Goal: Transaction & Acquisition: Purchase product/service

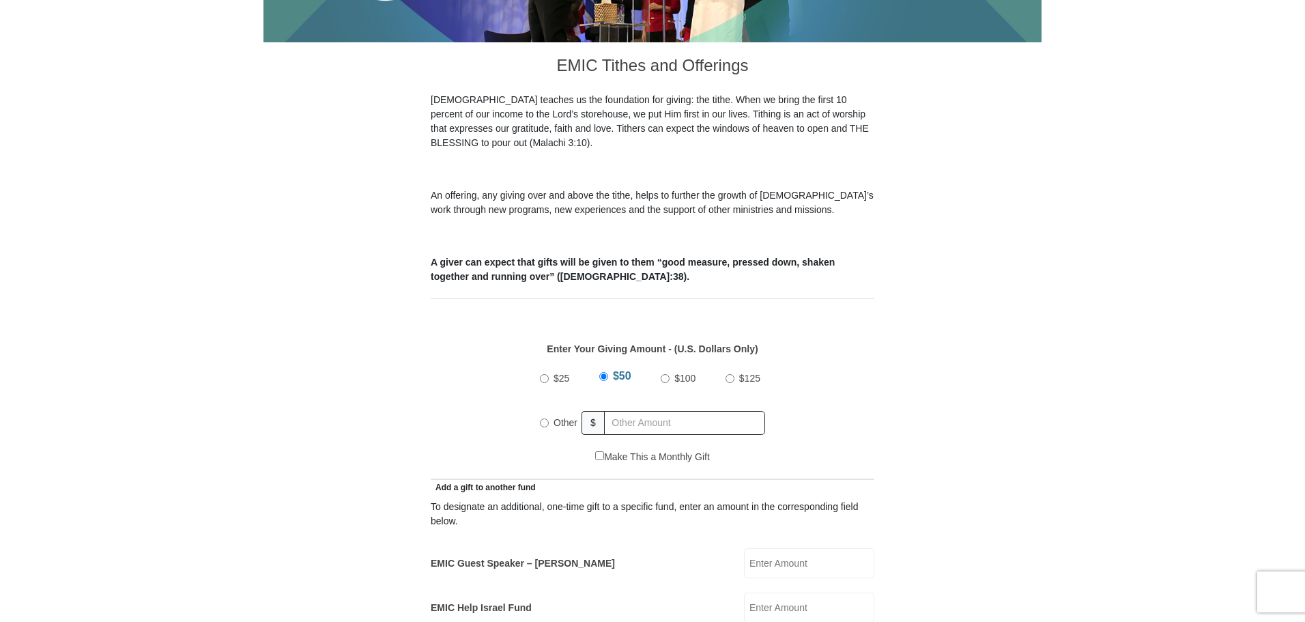
click at [540, 374] on input "$25" at bounding box center [544, 378] width 9 height 9
radio input "true"
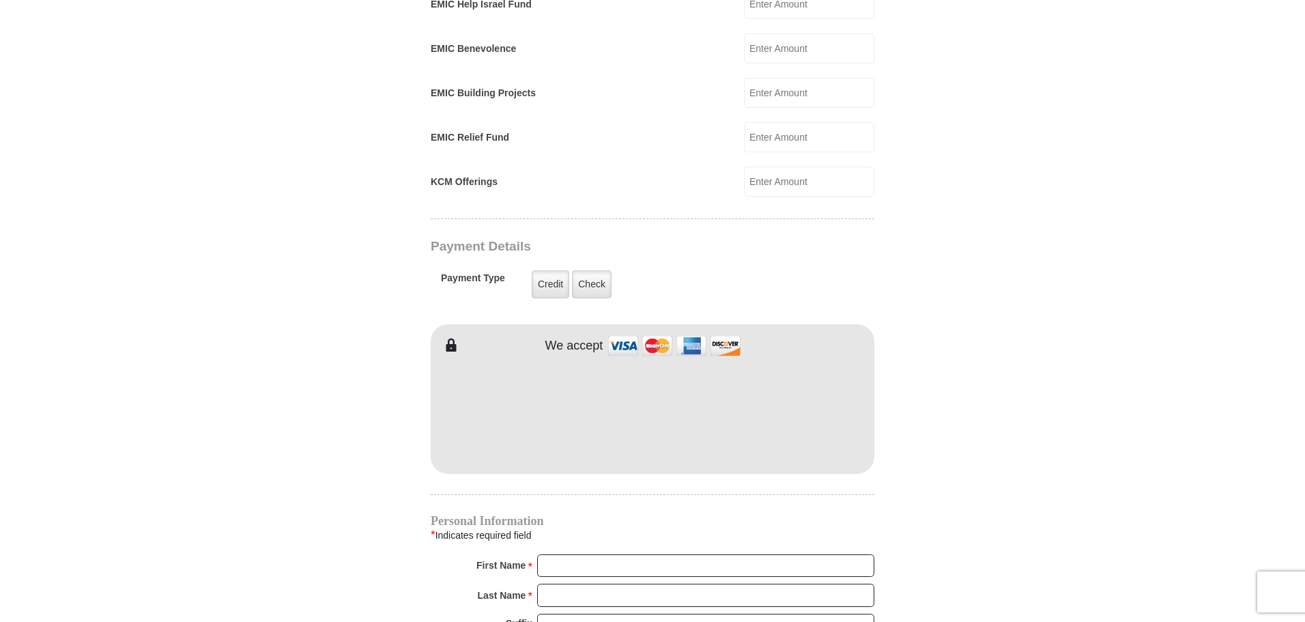
scroll to position [955, 0]
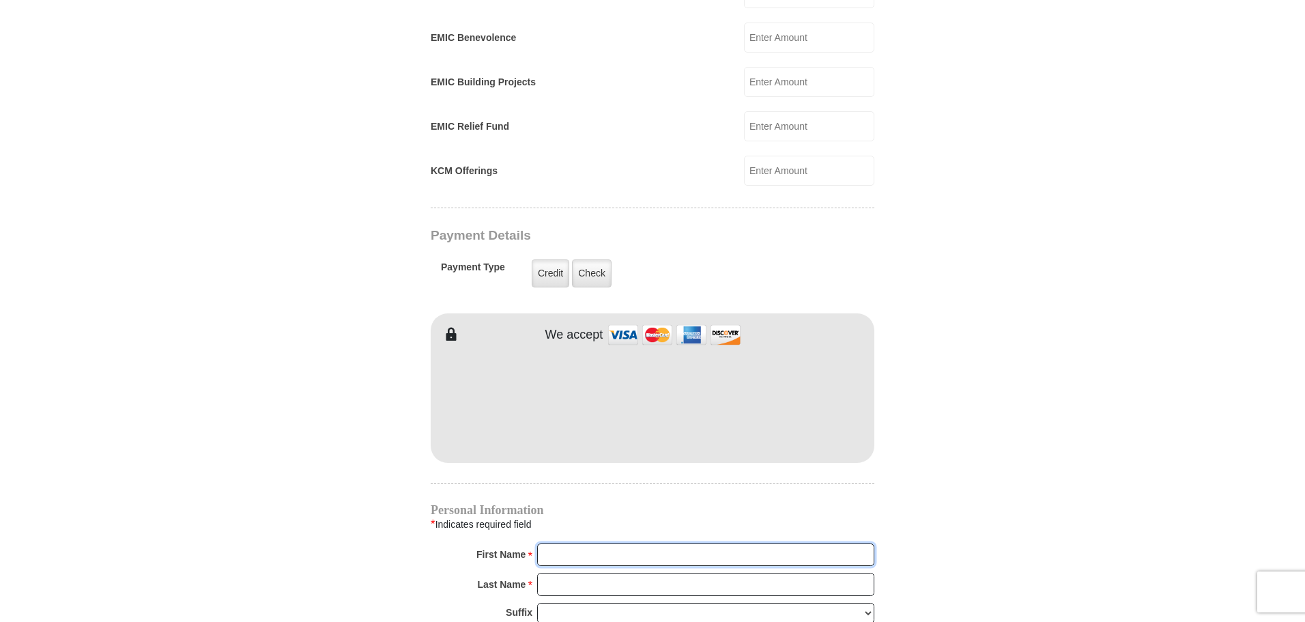
click at [664, 543] on input "First Name *" at bounding box center [705, 554] width 337 height 23
type input "Missie"
type input "Dye"
drag, startPoint x: 577, startPoint y: 537, endPoint x: 530, endPoint y: 536, distance: 46.4
click at [530, 543] on div "First Name * Missie Please enter First Name" at bounding box center [653, 558] width 444 height 30
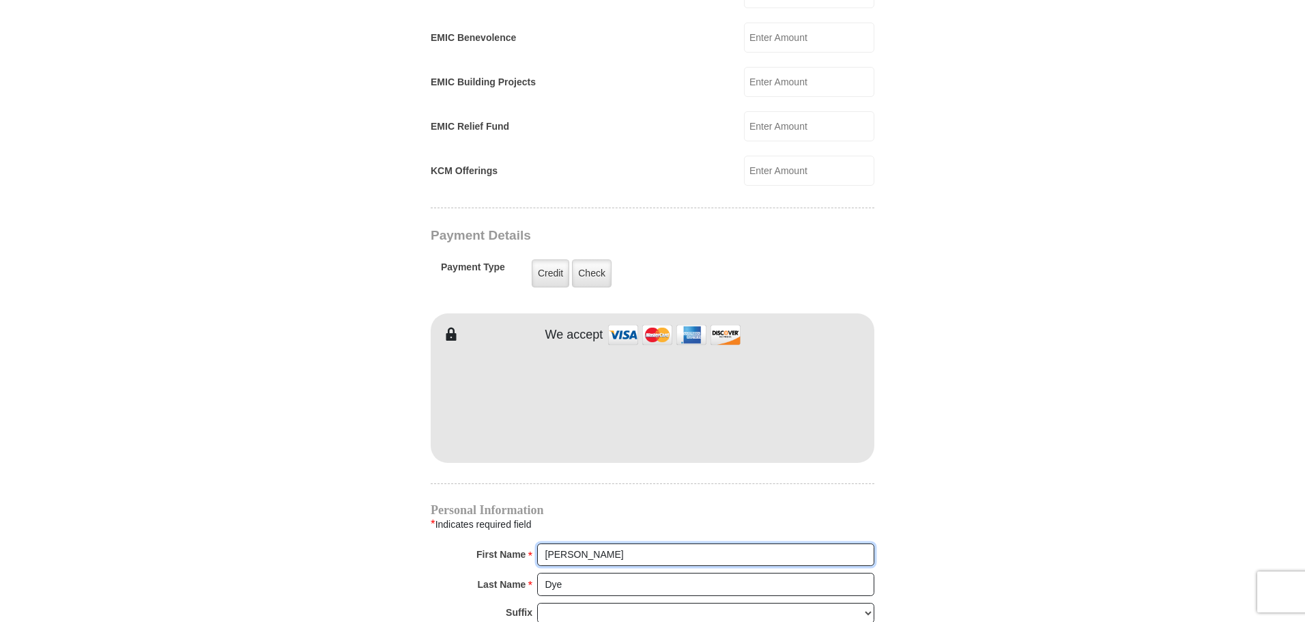
type input "[PERSON_NAME]"
click at [1033, 545] on form "Eagle Mountain International Church Online Giving Because of gifts like yours, …" at bounding box center [652, 119] width 778 height 2041
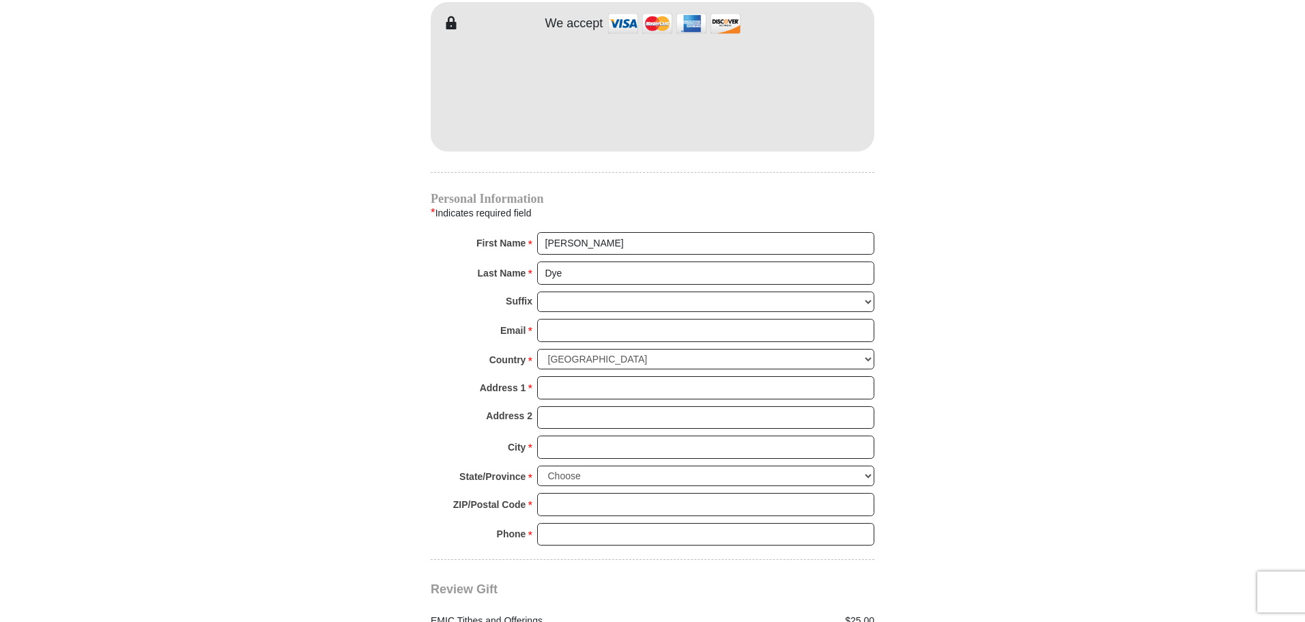
scroll to position [1297, 0]
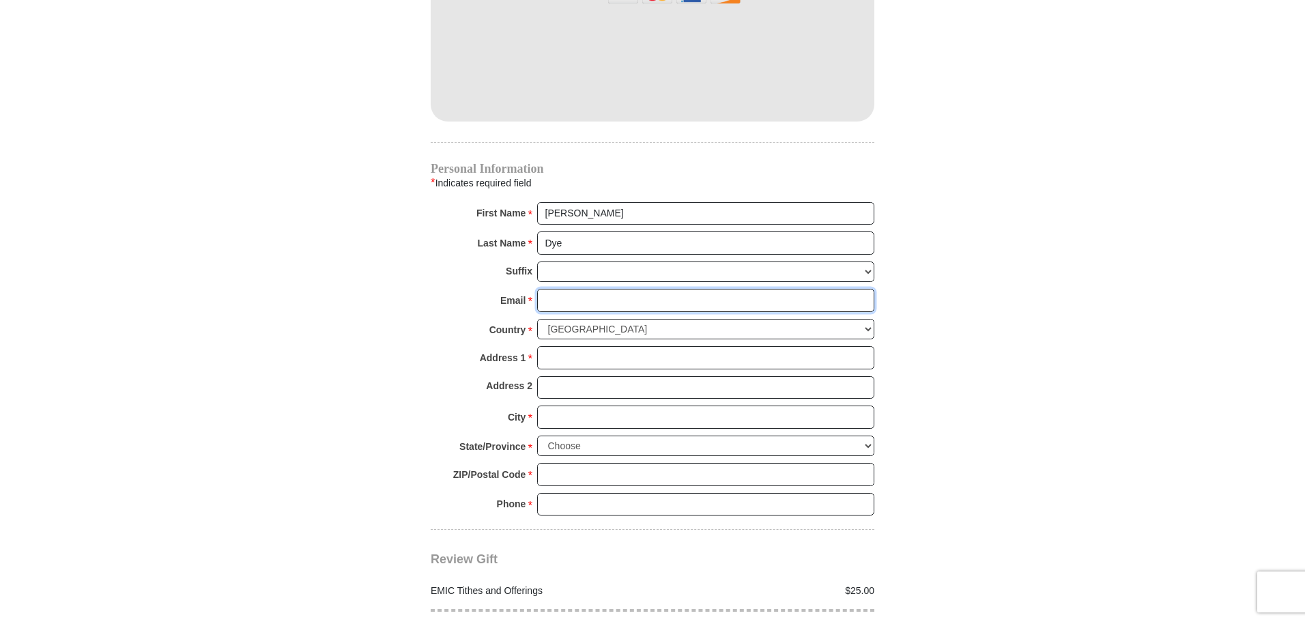
click at [580, 289] on input "Email *" at bounding box center [705, 300] width 337 height 23
type input "[EMAIL_ADDRESS][DOMAIN_NAME]"
type input "[STREET_ADDRESS][PERSON_NAME]"
type input "Menifee"
select select "CA"
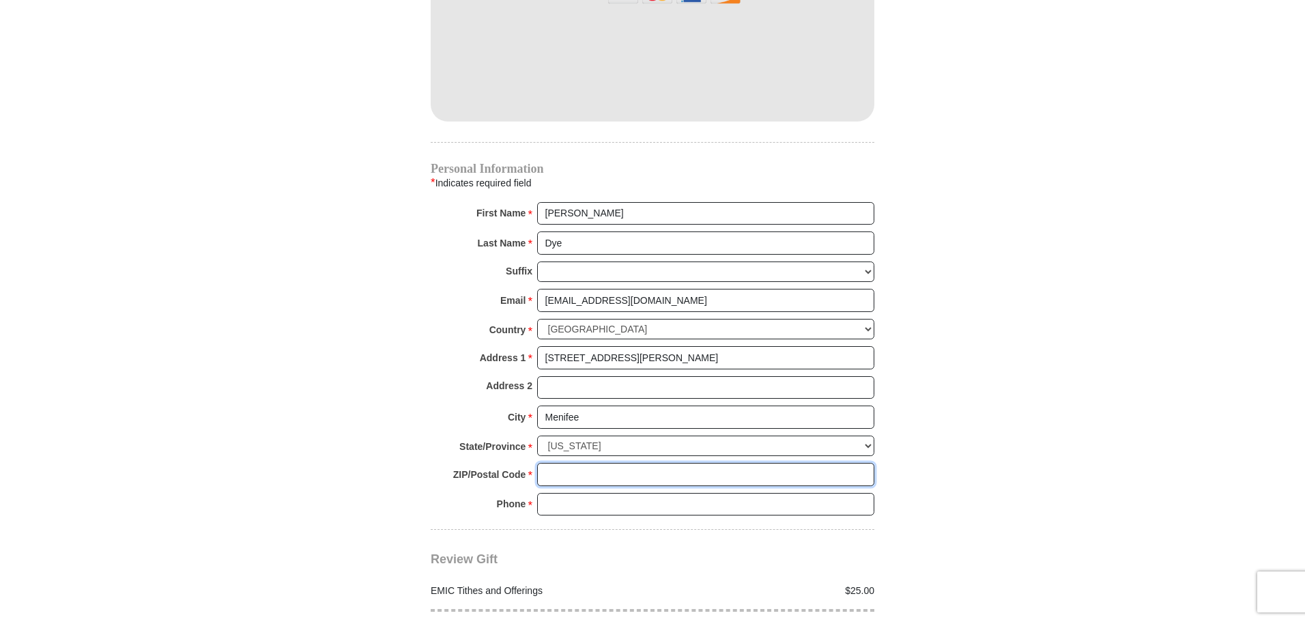
type input "92585-9044"
type input "9492830174"
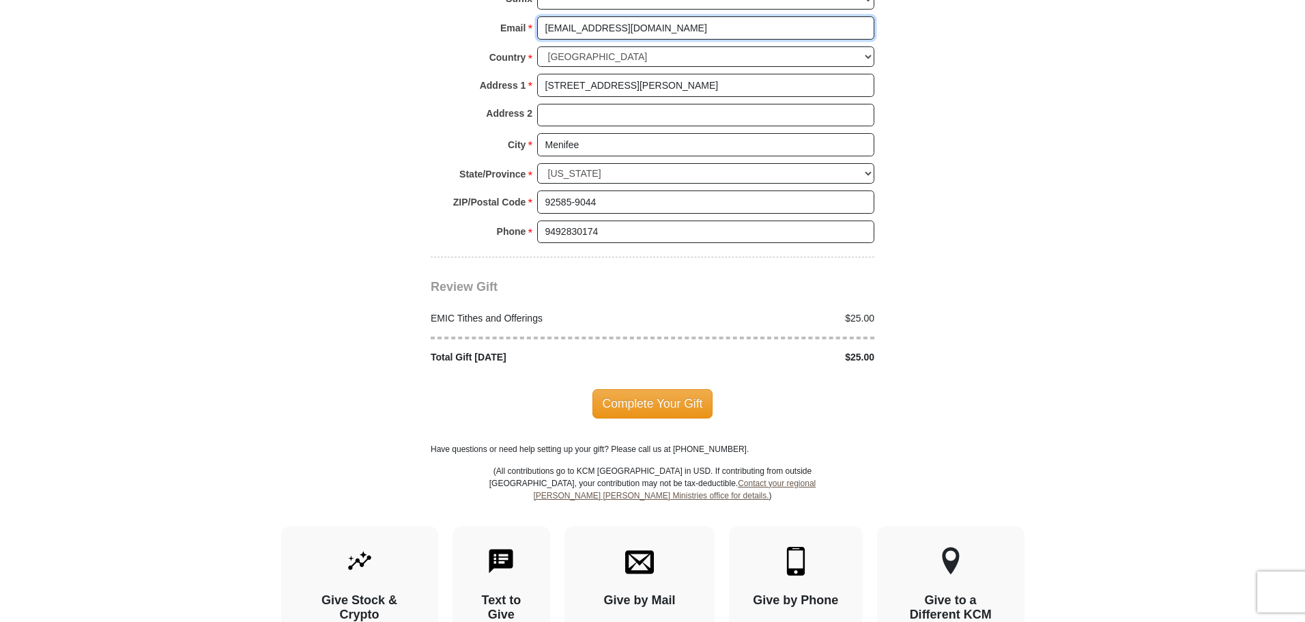
scroll to position [1570, 0]
click at [656, 388] on span "Complete Your Gift" at bounding box center [652, 402] width 121 height 29
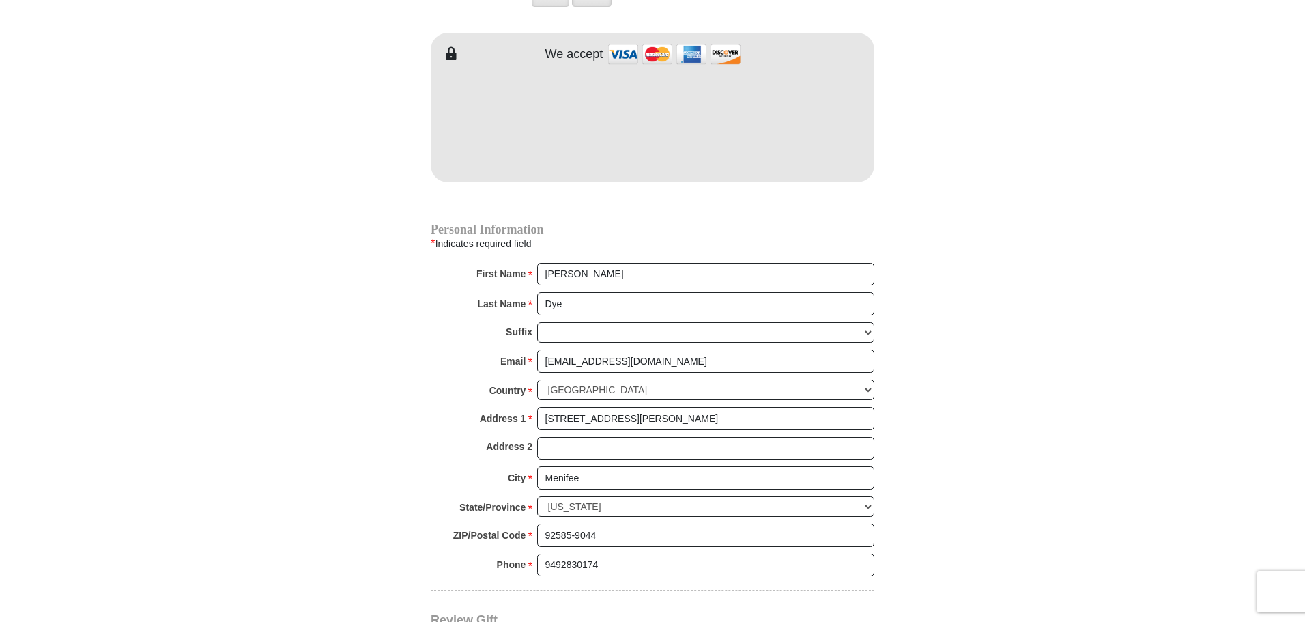
scroll to position [1432, 0]
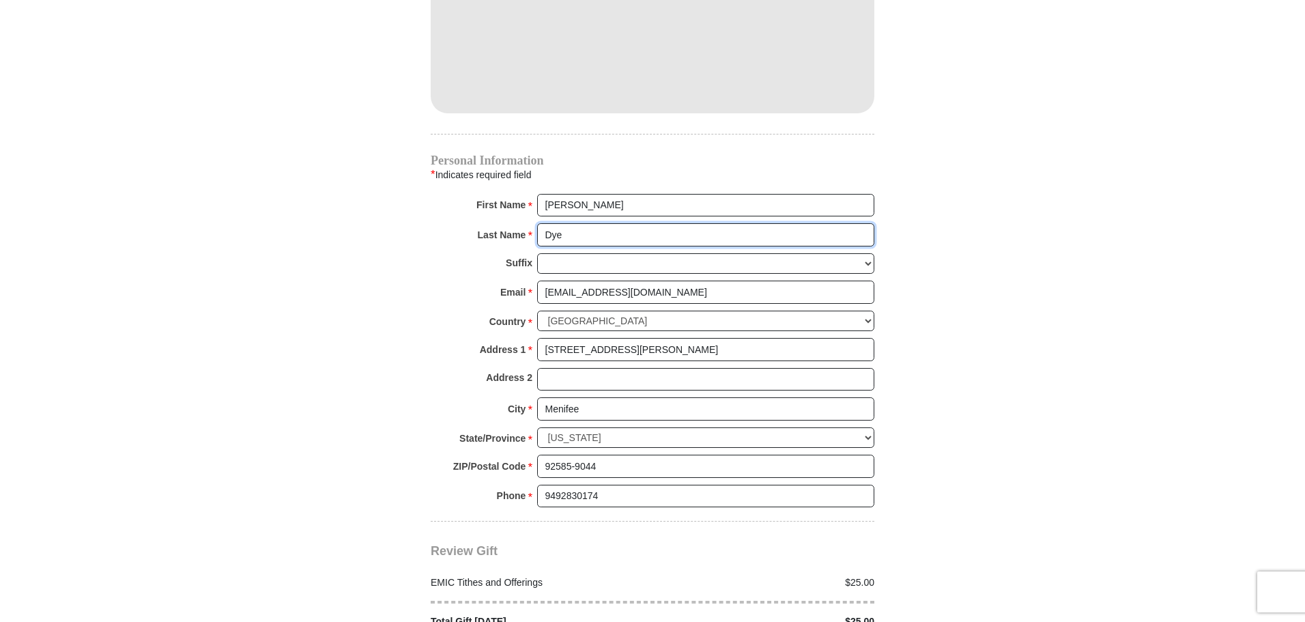
click at [600, 223] on input "Dye" at bounding box center [705, 234] width 337 height 23
type input "Dye"
click at [693, 368] on input "Address 2" at bounding box center [705, 379] width 337 height 23
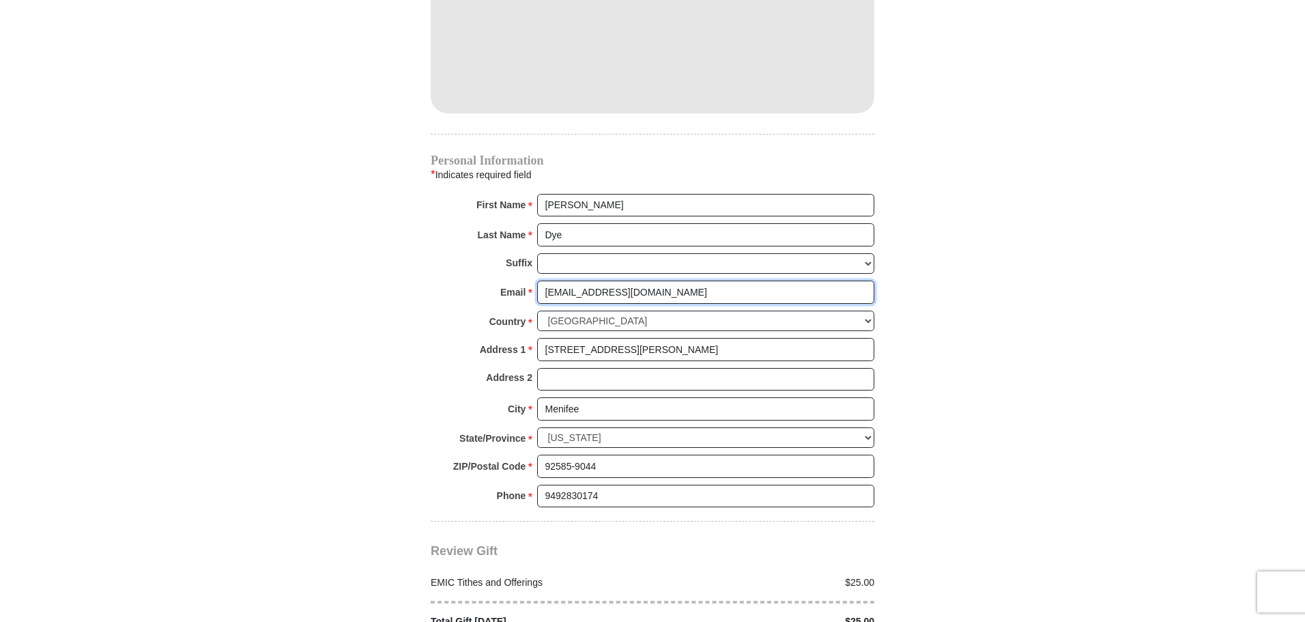
click at [676, 280] on input "[EMAIL_ADDRESS][DOMAIN_NAME]" at bounding box center [705, 291] width 337 height 23
click at [797, 311] on select "United States of America Canada Antigua and Barbuda Argentina Armenia Aruba Aus…" at bounding box center [705, 321] width 337 height 21
click at [537, 311] on select "United States of America Canada Antigua and Barbuda Argentina Armenia Aruba Aus…" at bounding box center [705, 321] width 337 height 21
click at [651, 338] on input "[STREET_ADDRESS][PERSON_NAME]" at bounding box center [705, 349] width 337 height 23
type input "[STREET_ADDRESS][PERSON_NAME]"
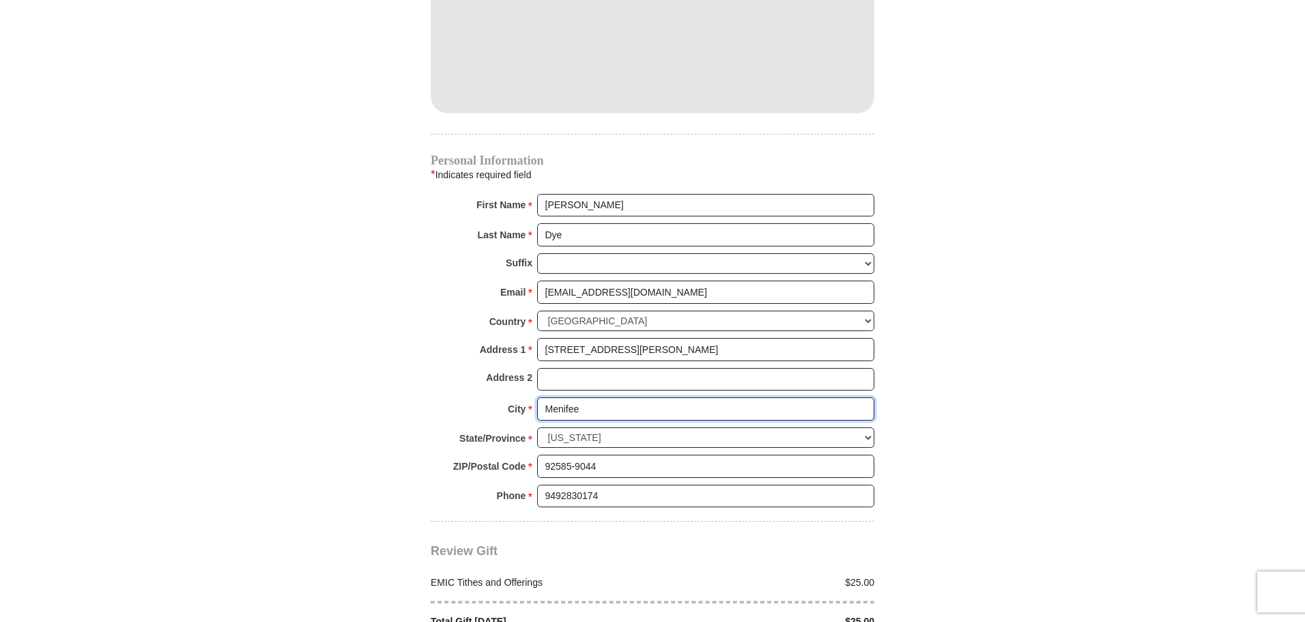
click at [588, 397] on input "Menifee" at bounding box center [705, 408] width 337 height 23
type input "Menifee"
click at [592, 427] on select "Choose Alabama Alaska American Samoa Arizona Arkansas Armed Forces Americas Arm…" at bounding box center [705, 437] width 337 height 21
select select "CT"
click at [537, 427] on select "Choose Alabama Alaska American Samoa Arizona Arkansas Armed Forces Americas Arm…" at bounding box center [705, 437] width 337 height 21
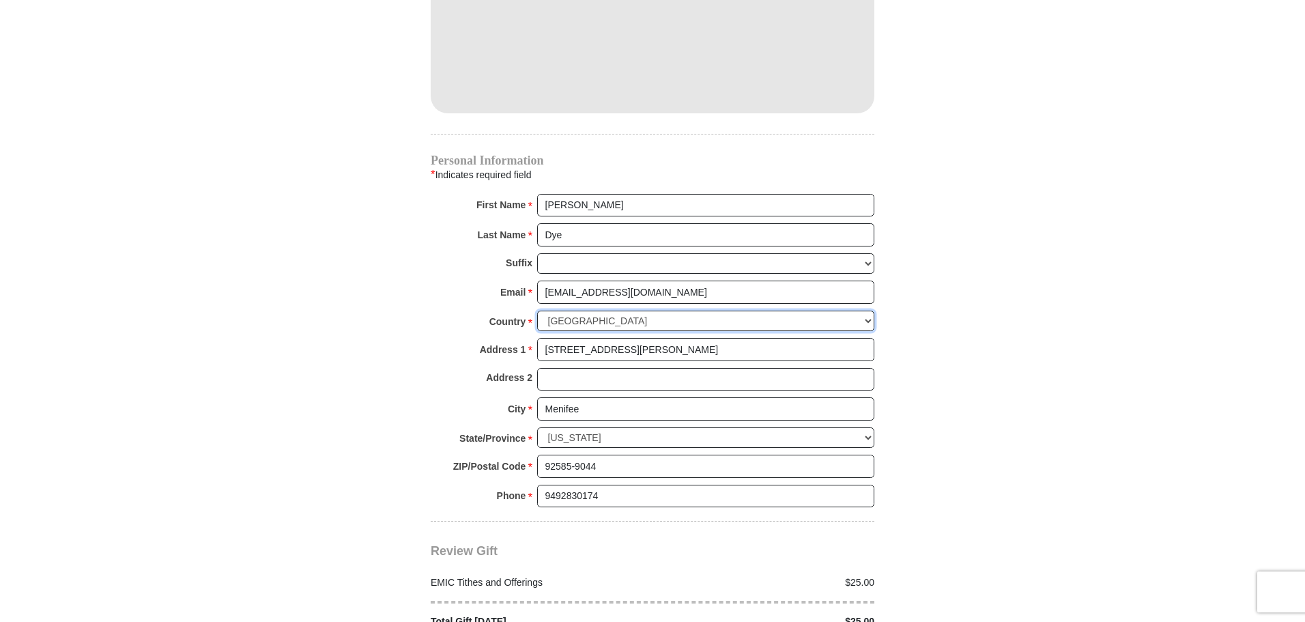
click at [647, 311] on select "United States of America Canada Antigua and Barbuda Argentina Armenia Aruba Aus…" at bounding box center [705, 321] width 337 height 21
select select "BA"
click at [537, 311] on select "United States of America Canada Antigua and Barbuda Argentina Armenia Aruba Aus…" at bounding box center [705, 321] width 337 height 21
click at [635, 311] on select "United States of America Canada Antigua and Barbuda Argentina Armenia Aruba Aus…" at bounding box center [705, 321] width 337 height 21
select select "US"
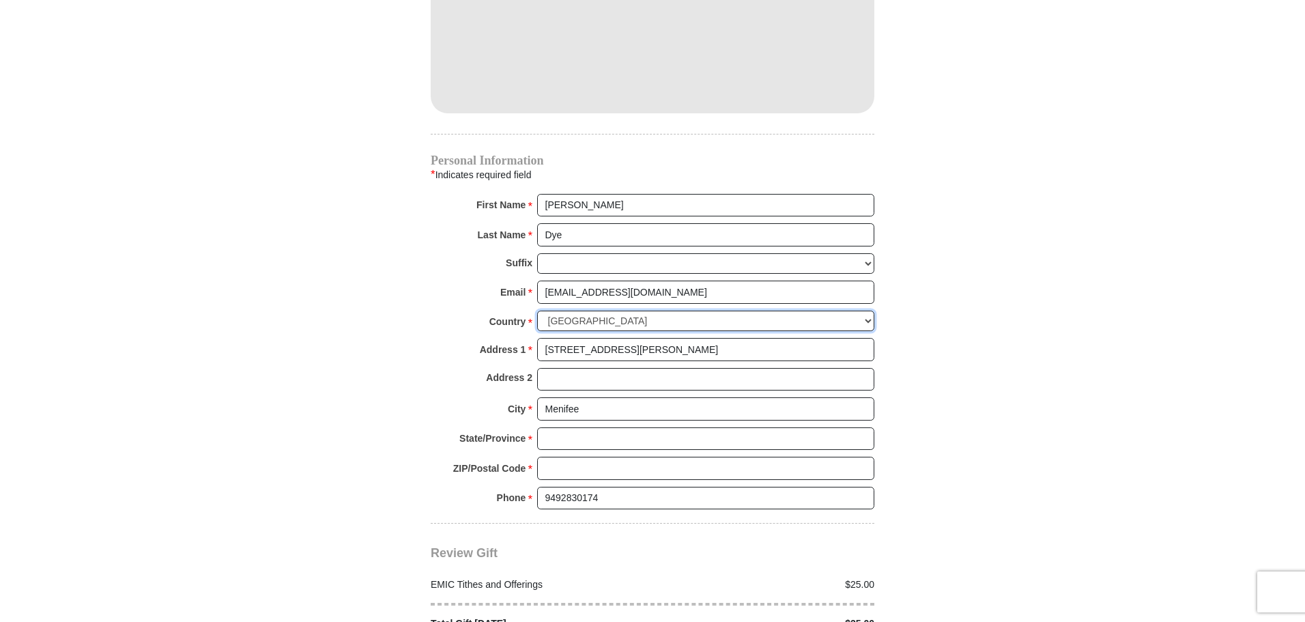
click at [537, 311] on select "United States of America Canada Antigua and Barbuda Argentina Armenia Aruba Aus…" at bounding box center [705, 321] width 337 height 21
click at [589, 427] on select "Choose Alabama Alaska American Samoa Arizona Arkansas Armed Forces Americas Arm…" at bounding box center [705, 437] width 337 height 21
select select "CA"
click at [537, 427] on select "Choose Alabama Alaska American Samoa Arizona Arkansas Armed Forces Americas Arm…" at bounding box center [705, 437] width 337 height 21
click at [601, 455] on input "ZIP/Postal Code *" at bounding box center [705, 466] width 337 height 23
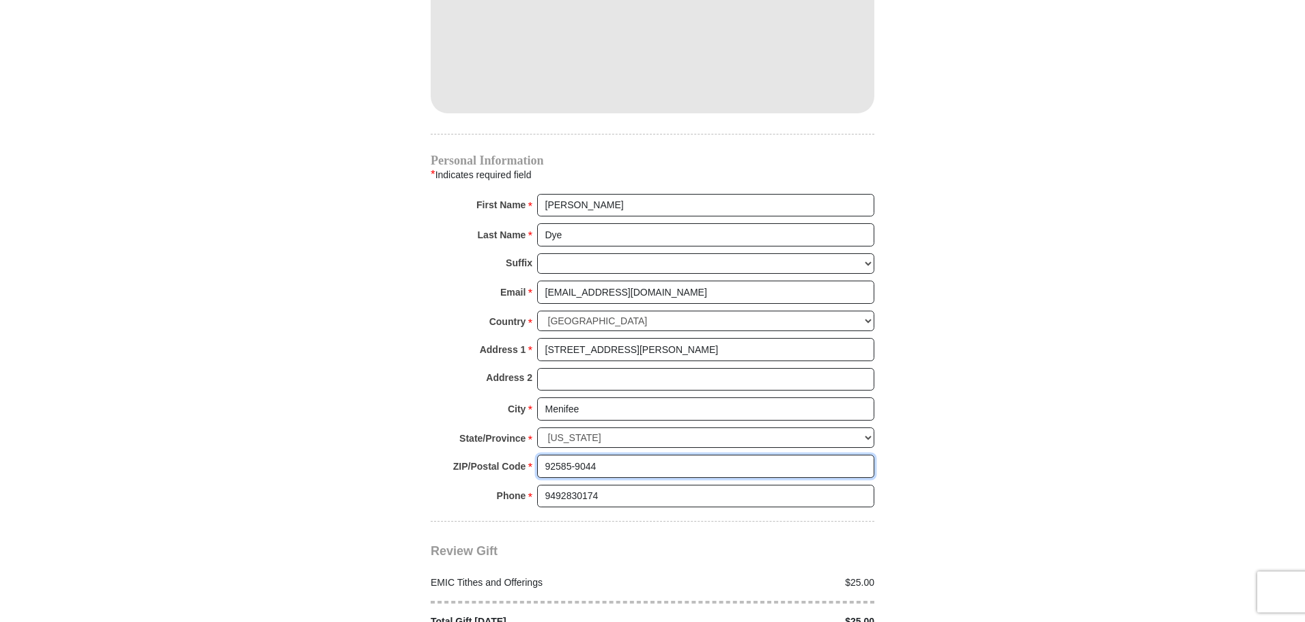
type input "92585-9044"
click at [585, 521] on div "Review Gift Your monthly donation will start on the first occurrence on your se…" at bounding box center [653, 574] width 444 height 107
click at [605, 485] on input "9492830174" at bounding box center [705, 496] width 337 height 23
type input "9492830174"
click at [581, 529] on div "Review Gift Your monthly donation will start on the first occurrence on your se…" at bounding box center [653, 574] width 444 height 107
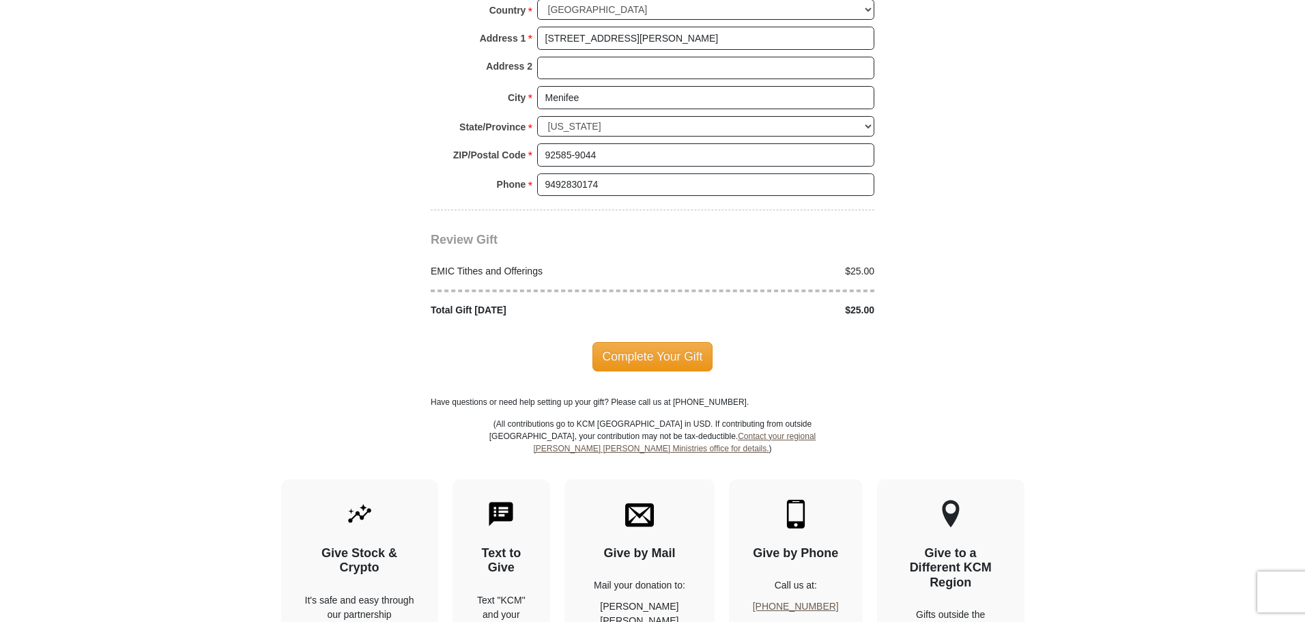
scroll to position [1773, 0]
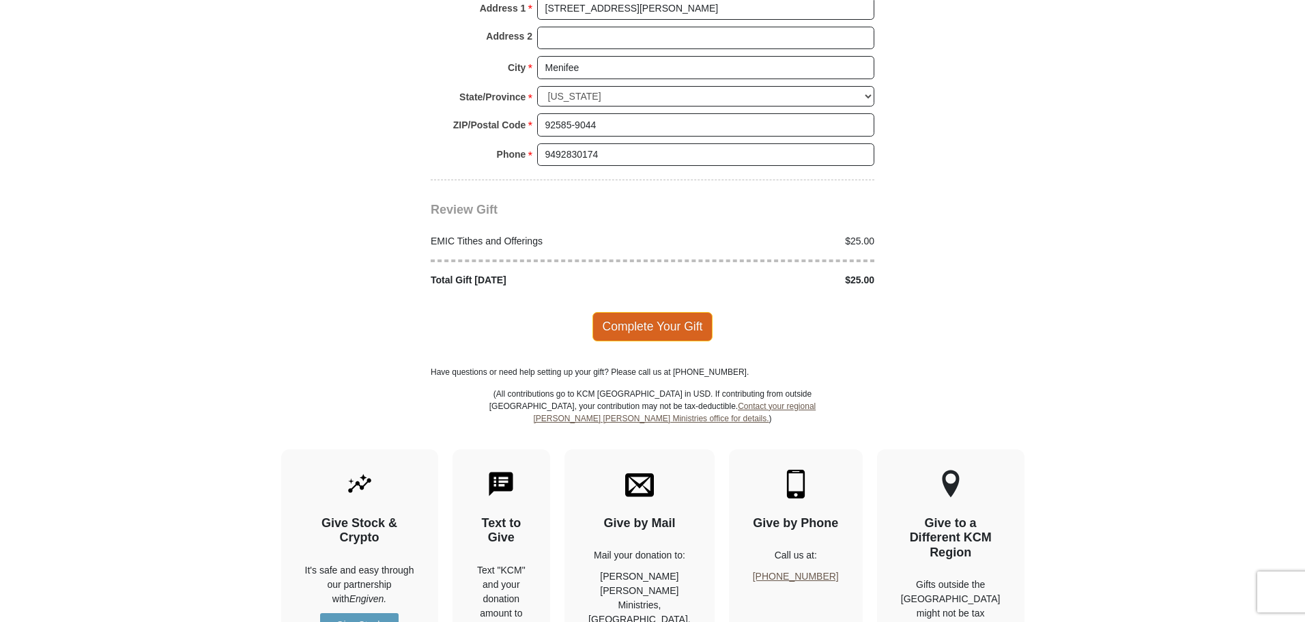
click at [647, 313] on span "Complete Your Gift" at bounding box center [652, 326] width 121 height 29
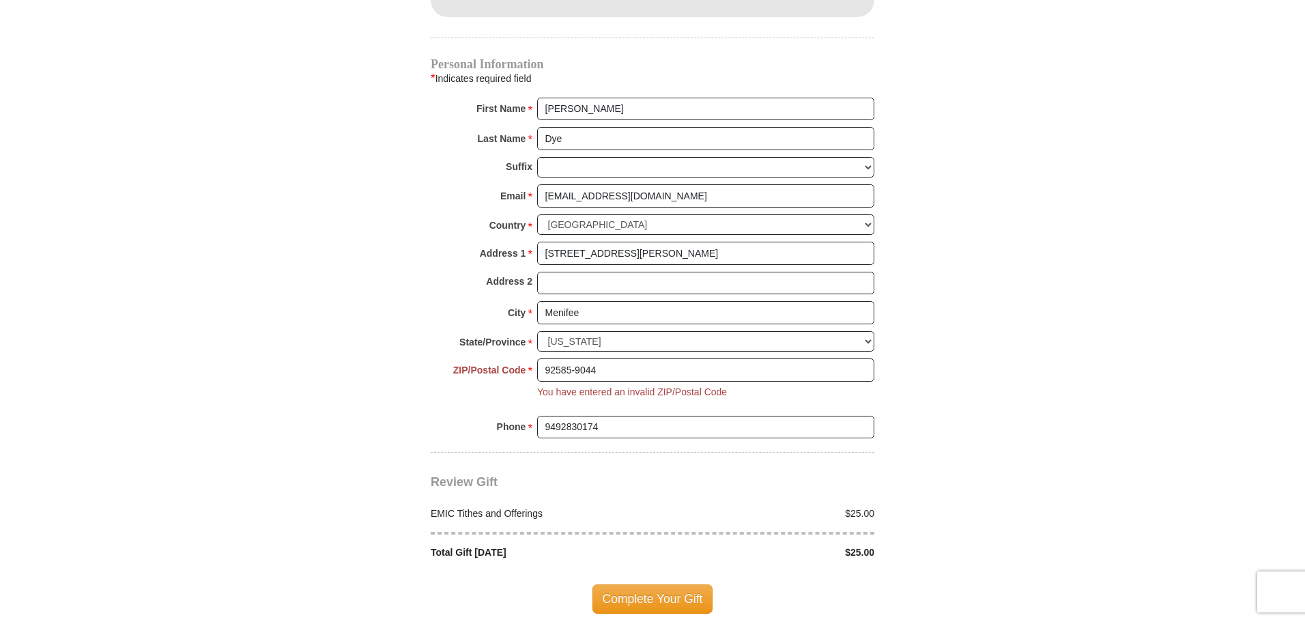
scroll to position [1391, 0]
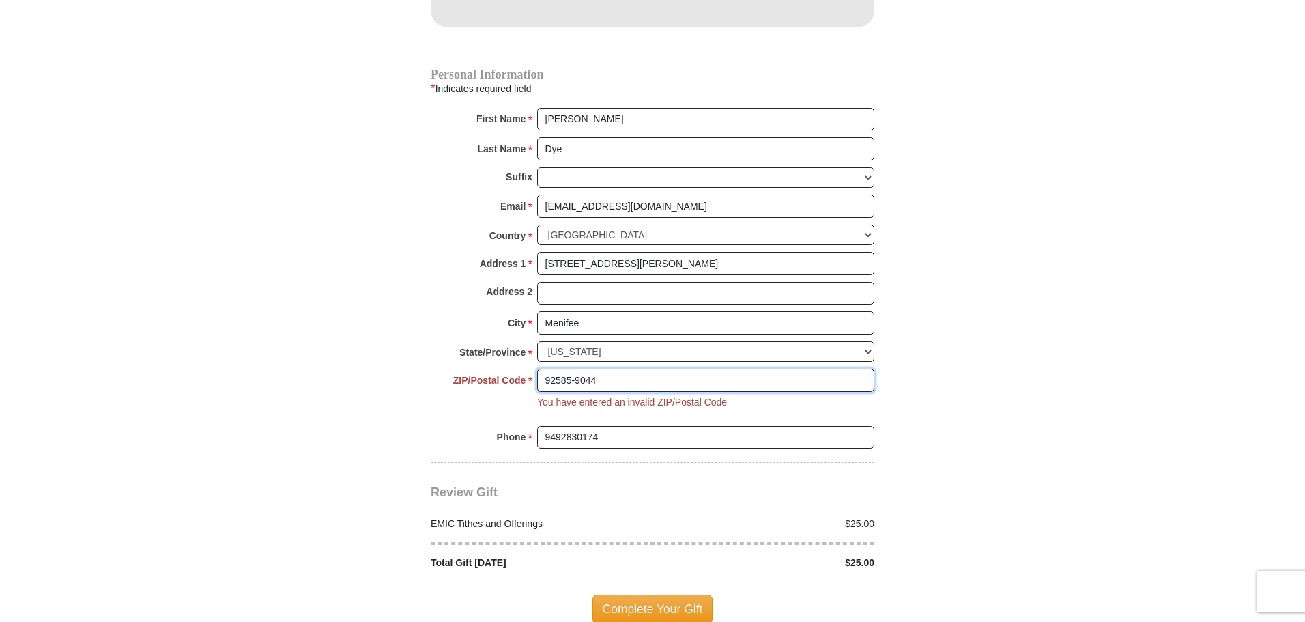
drag, startPoint x: 605, startPoint y: 362, endPoint x: 571, endPoint y: 366, distance: 33.7
click at [571, 369] on input "92585-9044" at bounding box center [705, 380] width 337 height 23
type input "92585"
click at [764, 517] on div "$25.00" at bounding box center [766, 524] width 229 height 14
click at [667, 594] on span "Complete Your Gift" at bounding box center [652, 608] width 121 height 29
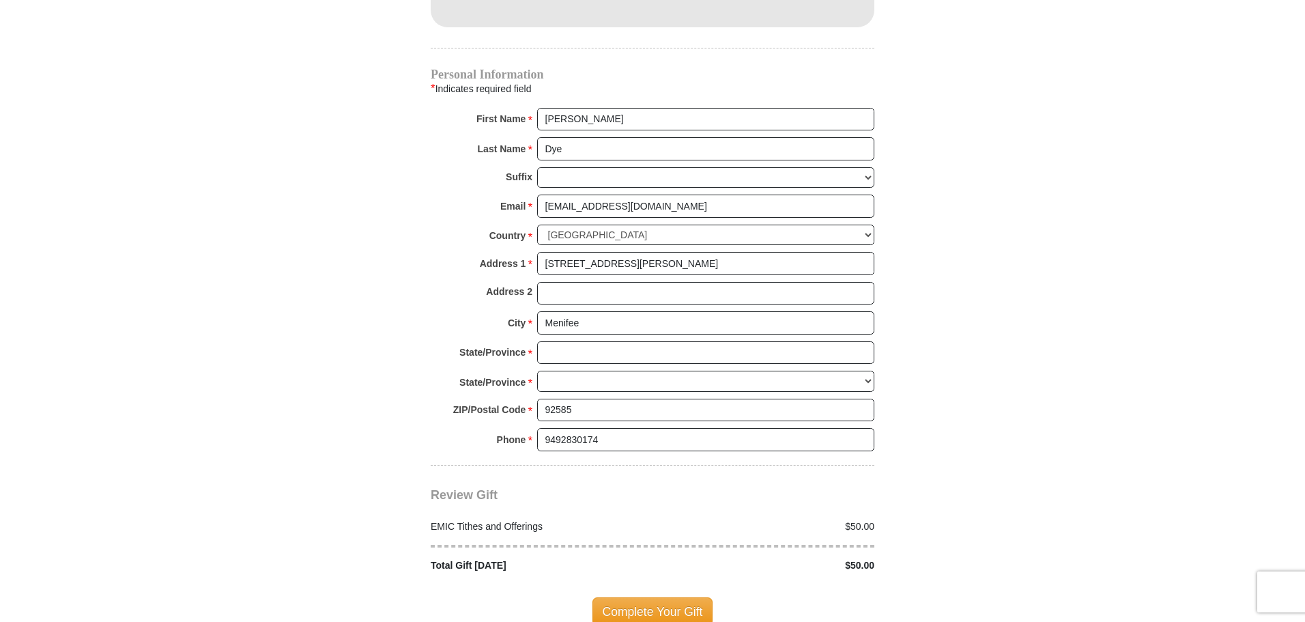
scroll to position [1391, 0]
